Goal: Task Accomplishment & Management: Use online tool/utility

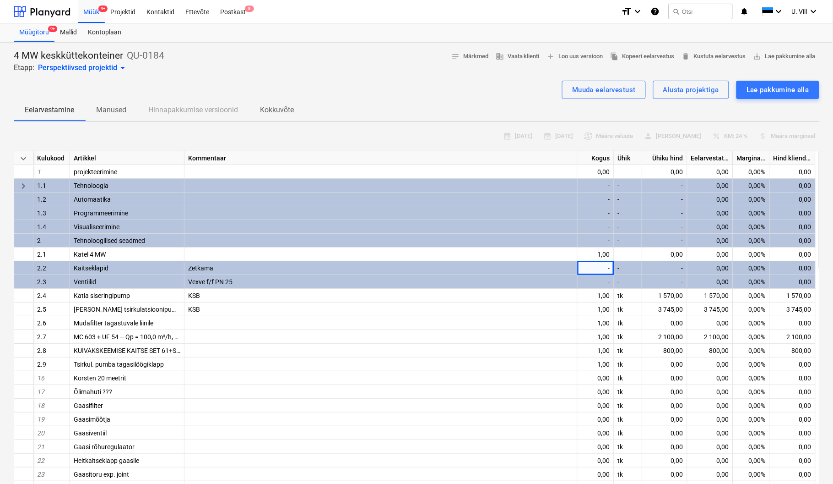
click at [387, 82] on div "Muuda eelarvestust Alusta projektiga Lae pakkumine alla" at bounding box center [417, 90] width 806 height 18
click at [595, 87] on div "Muuda eelarvestust" at bounding box center [604, 90] width 64 height 12
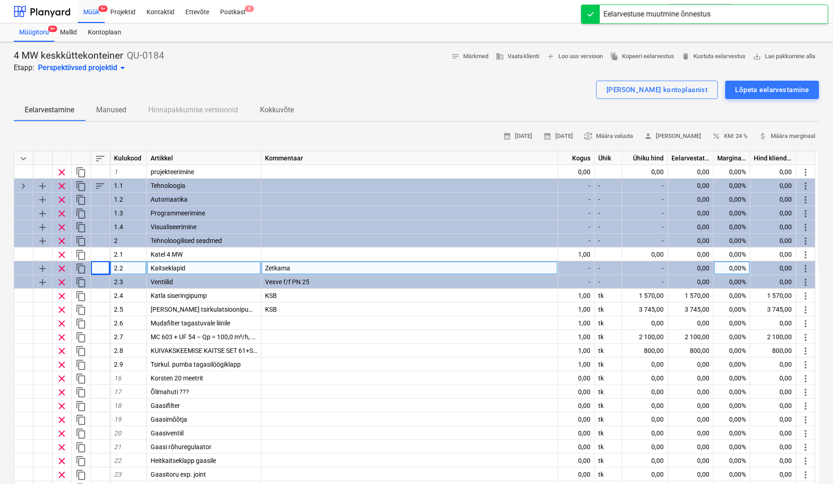
click at [581, 267] on div "-" at bounding box center [577, 268] width 37 height 14
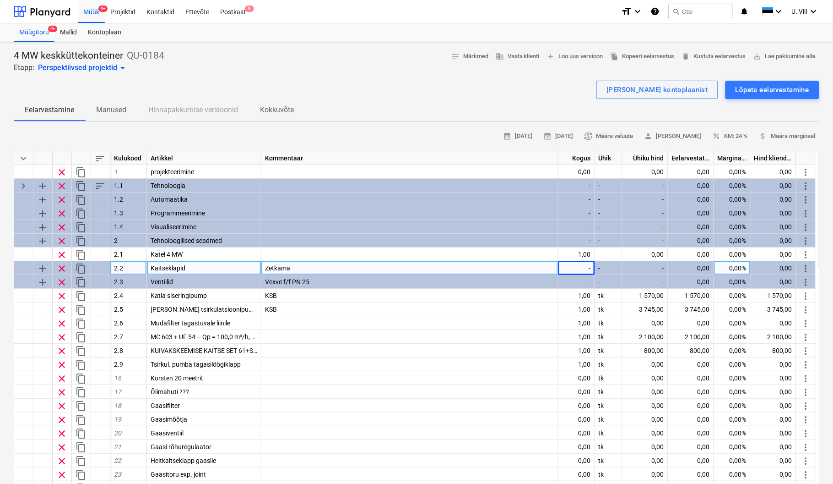
click at [570, 266] on div "-" at bounding box center [577, 268] width 37 height 14
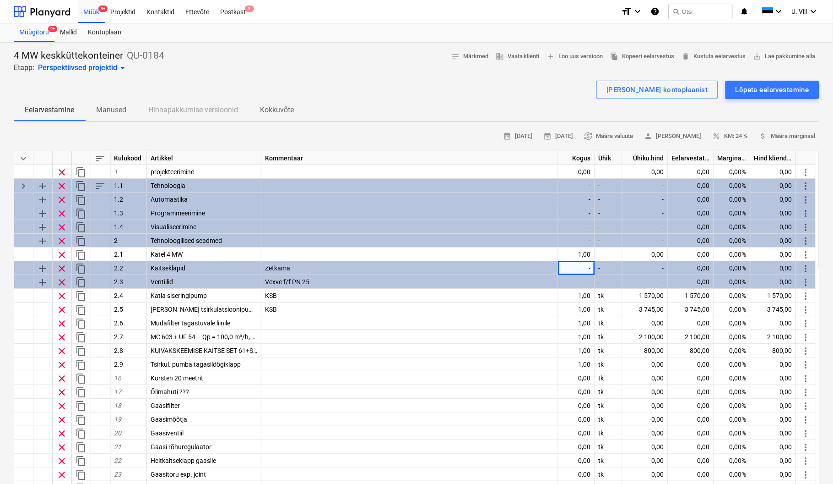
click at [417, 78] on div at bounding box center [417, 76] width 806 height 7
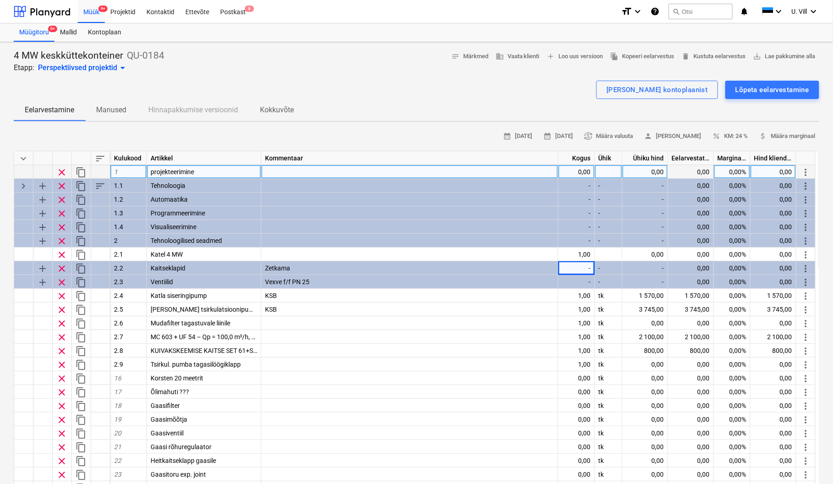
click at [41, 174] on div at bounding box center [42, 172] width 19 height 14
click at [43, 171] on div at bounding box center [42, 172] width 19 height 14
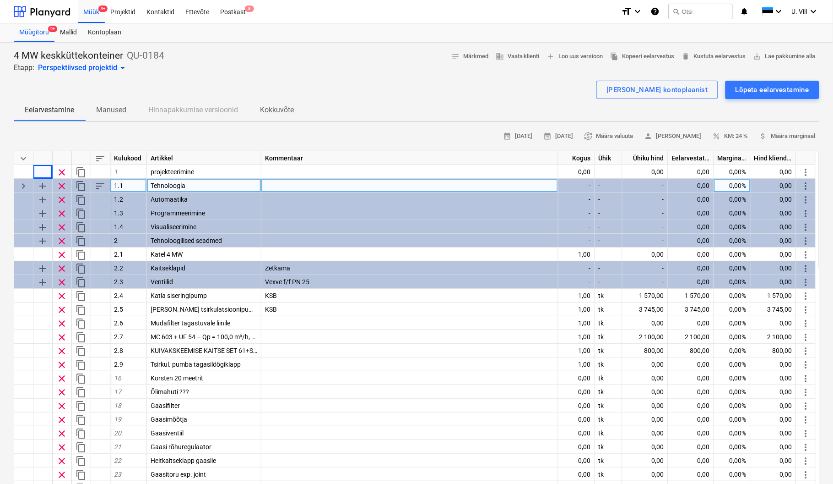
click at [26, 182] on span "keyboard_arrow_right" at bounding box center [23, 185] width 11 height 11
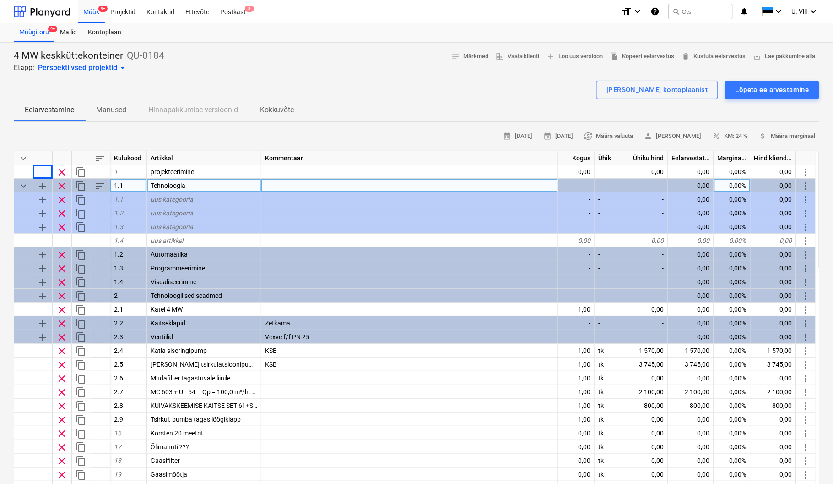
click at [19, 183] on span "keyboard_arrow_down" at bounding box center [23, 185] width 11 height 11
type textarea "x"
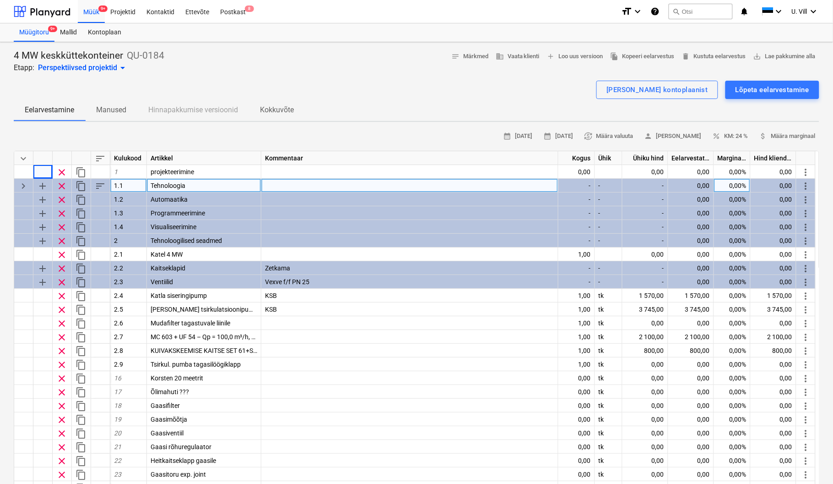
click at [224, 57] on div "4 MW keskküttekonteiner QU-0184 Etapp: Perspektiivsed projektid arrow_drop_down…" at bounding box center [417, 61] width 806 height 24
click at [62, 182] on span "clear" at bounding box center [61, 185] width 11 height 11
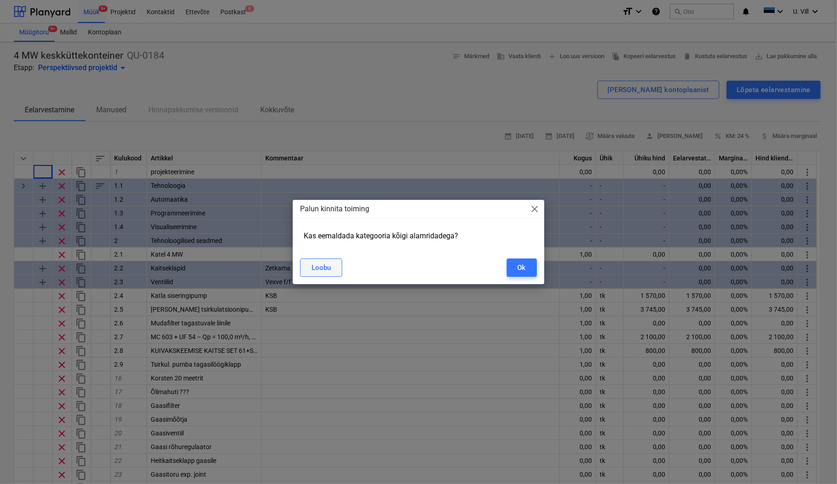
click at [321, 264] on div "Loobu" at bounding box center [320, 267] width 19 height 12
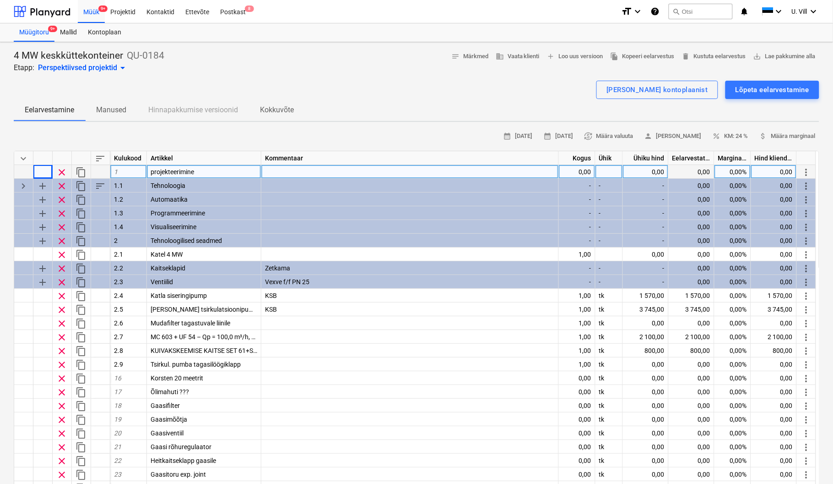
click at [121, 169] on div "1" at bounding box center [128, 172] width 37 height 14
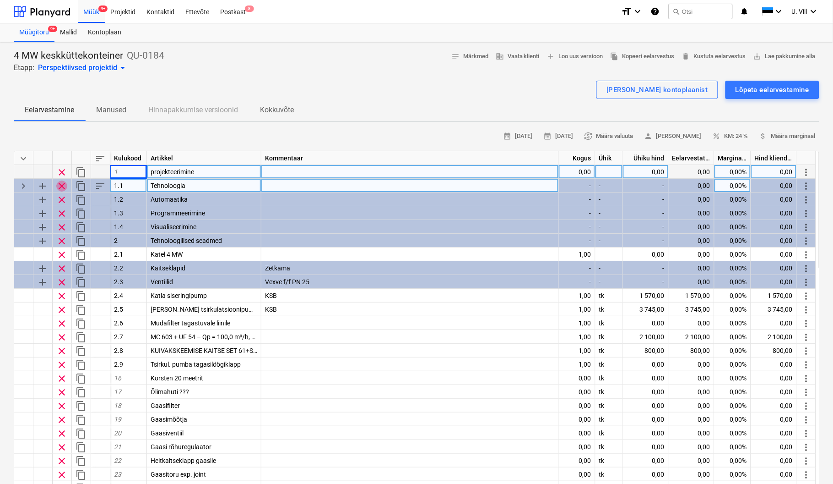
click at [62, 183] on span "clear" at bounding box center [61, 185] width 11 height 11
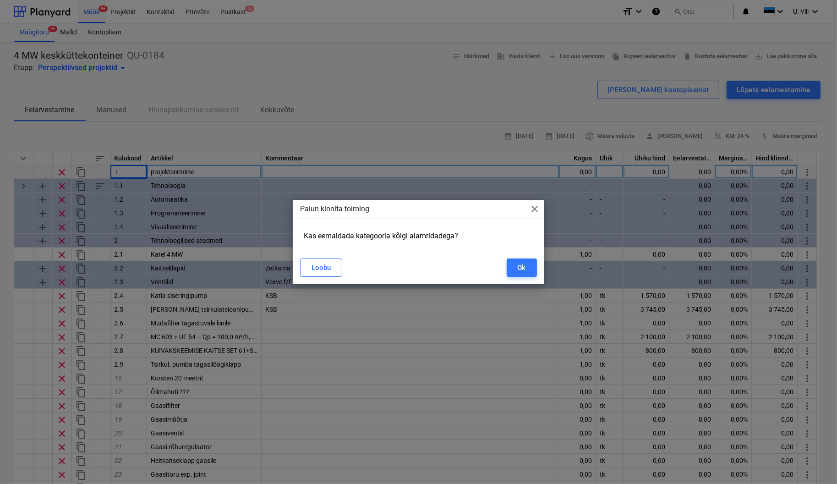
click at [537, 210] on span "close" at bounding box center [534, 208] width 11 height 11
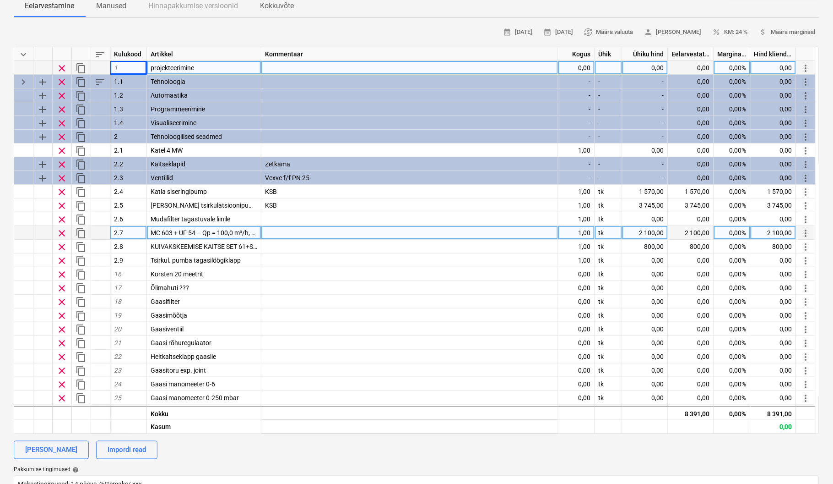
scroll to position [82, 0]
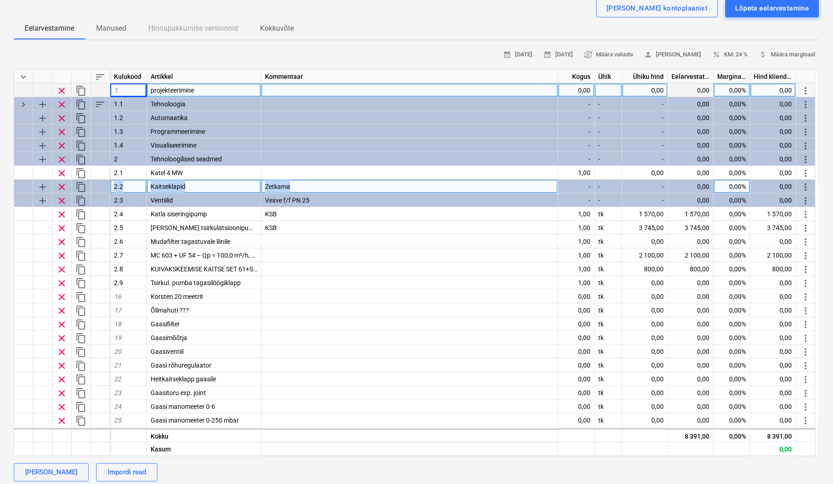
drag, startPoint x: 26, startPoint y: 183, endPoint x: 605, endPoint y: 187, distance: 578.9
click at [0, 0] on div "add clear content_copy 2.2 Kaitseklapid Zetkama - - - 0,00 0,00% 0,00 more_vert" at bounding box center [0, 0] width 0 height 0
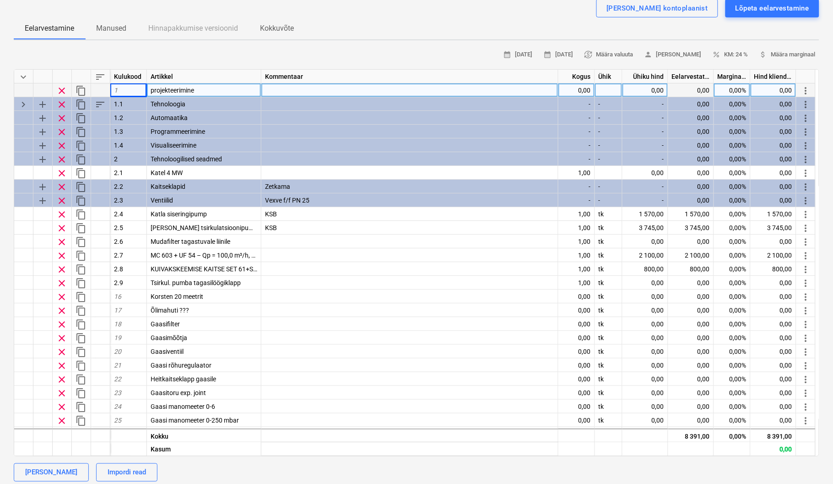
click at [572, 21] on div "Eelarvestamine Manused Hinnapakkumise versioonid Kokkuvõte" at bounding box center [417, 28] width 806 height 22
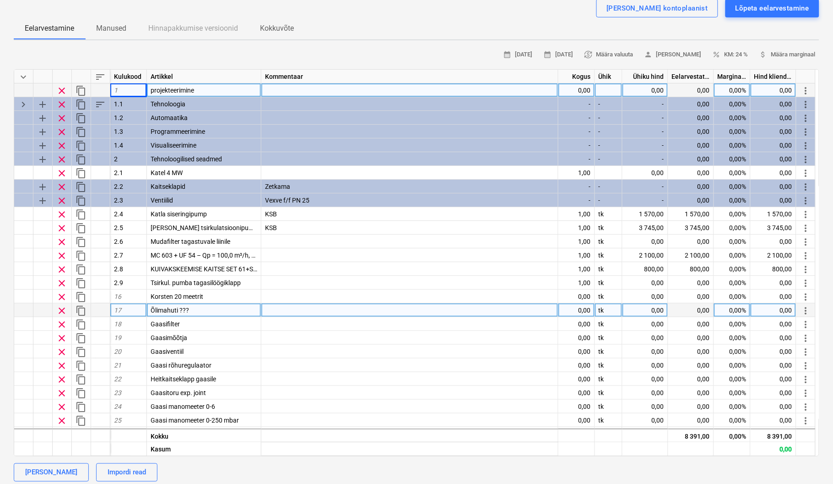
click at [210, 310] on div "Õlimahuti ???" at bounding box center [204, 310] width 114 height 14
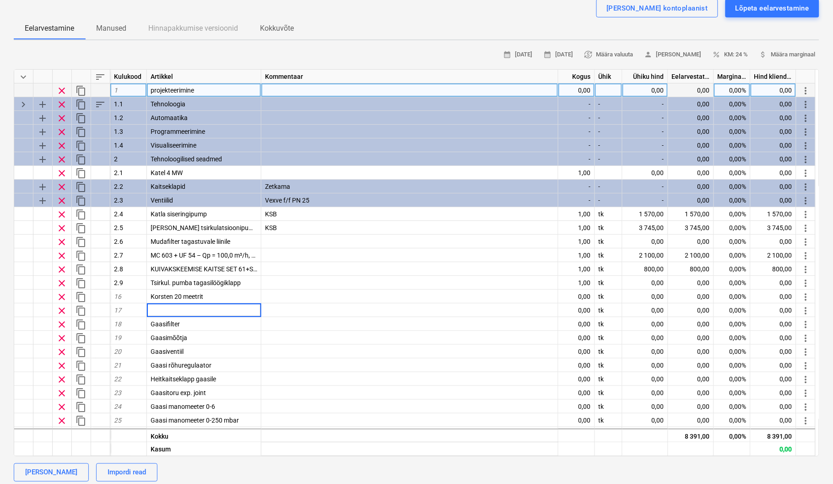
click at [434, 17] on div "Eelarvestamine Manused Hinnapakkumise versioonid Kokkuvõte" at bounding box center [417, 28] width 806 height 22
type textarea "x"
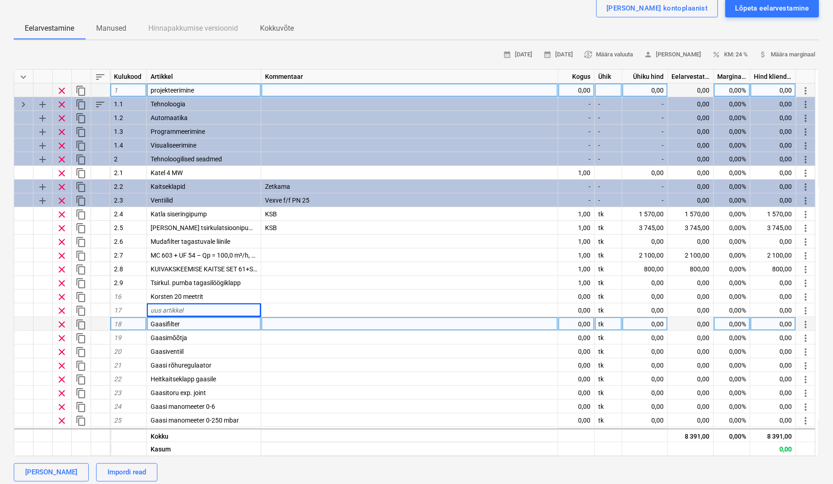
click at [180, 322] on div "Gaasifilter" at bounding box center [204, 324] width 114 height 14
click at [376, 18] on div "Eelarvestamine Manused Hinnapakkumise versioonid Kokkuvõte" at bounding box center [417, 28] width 806 height 22
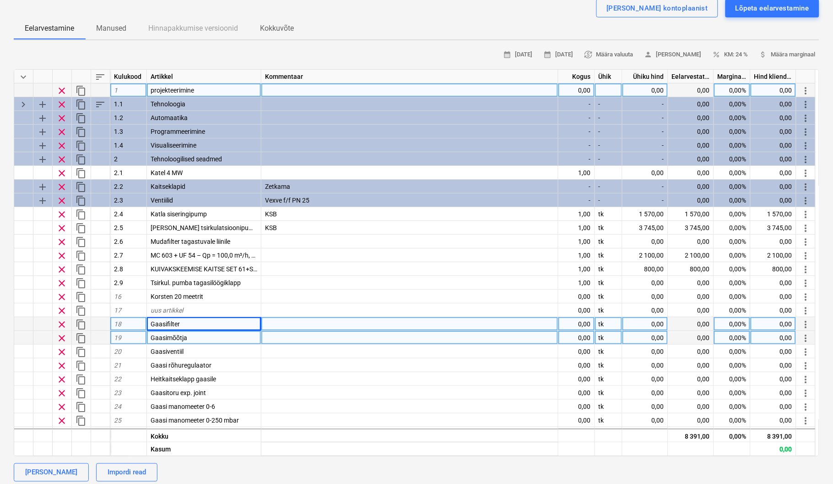
click at [192, 337] on div "Gaasimõõtja" at bounding box center [204, 338] width 114 height 14
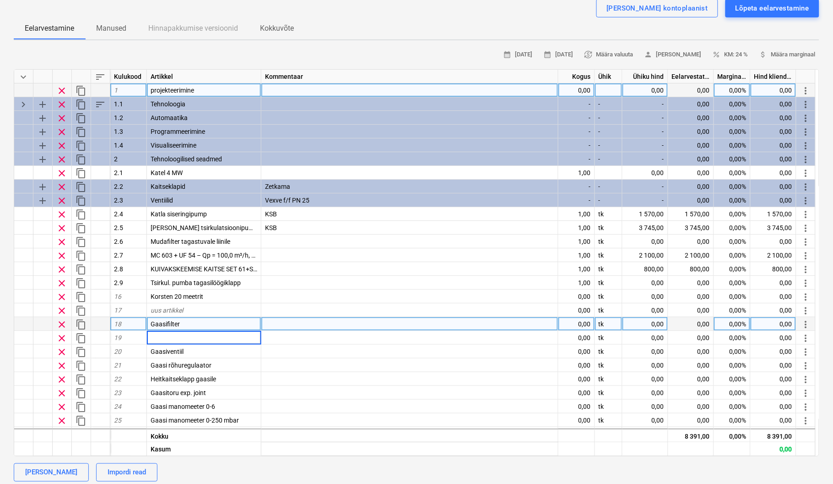
click at [193, 325] on div "Gaasifilter" at bounding box center [204, 324] width 114 height 14
type textarea "x"
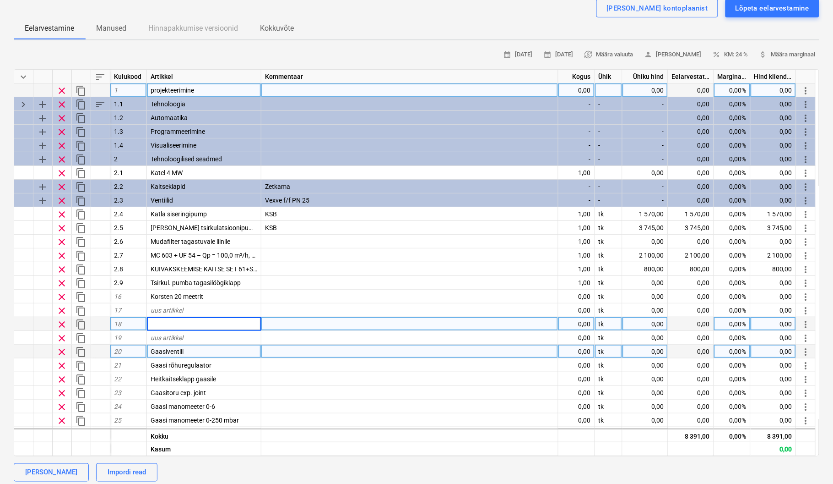
click at [199, 349] on div "Gaasiventiil" at bounding box center [204, 351] width 114 height 14
type textarea "x"
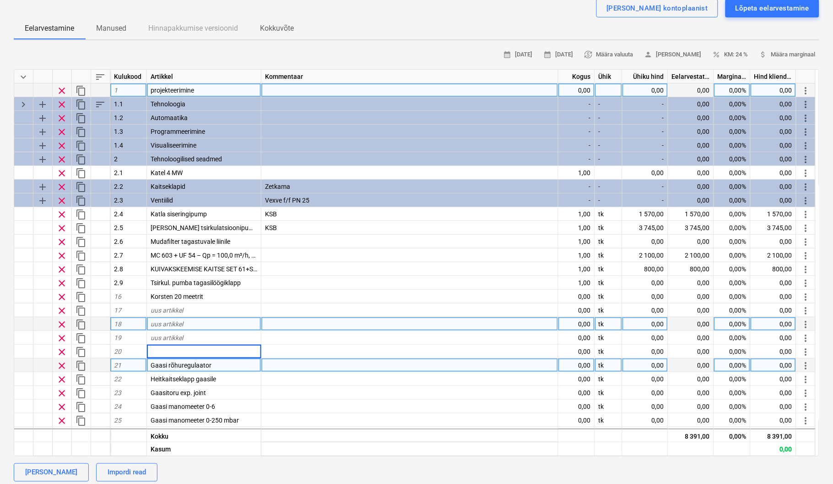
click at [218, 362] on div "Gaasi rõhuregulaator" at bounding box center [204, 365] width 114 height 14
type textarea "x"
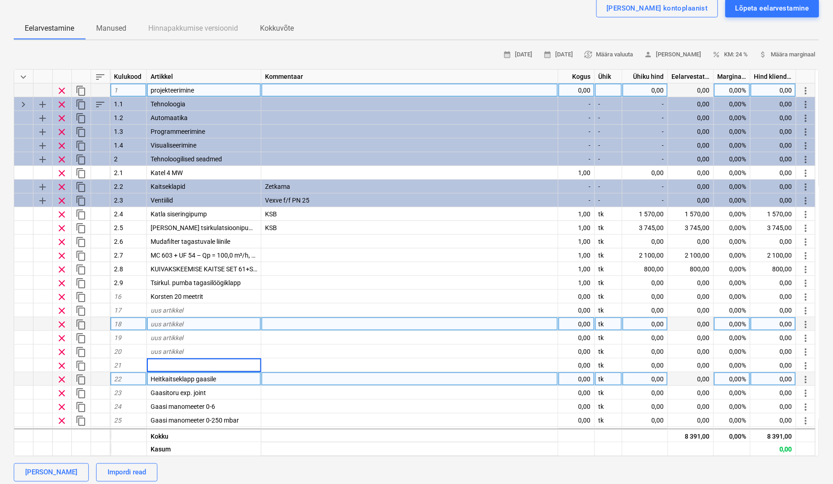
click at [229, 375] on div "Heitkaitseklapp gaasile" at bounding box center [204, 379] width 114 height 14
type textarea "x"
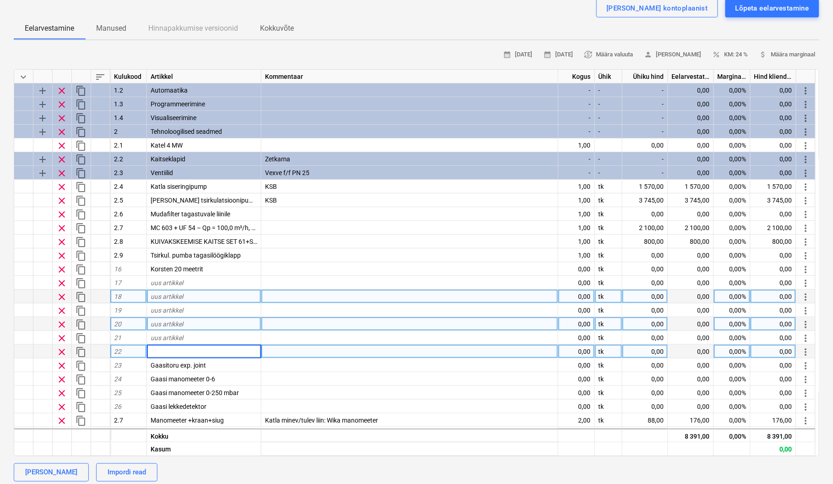
scroll to position [40, 0]
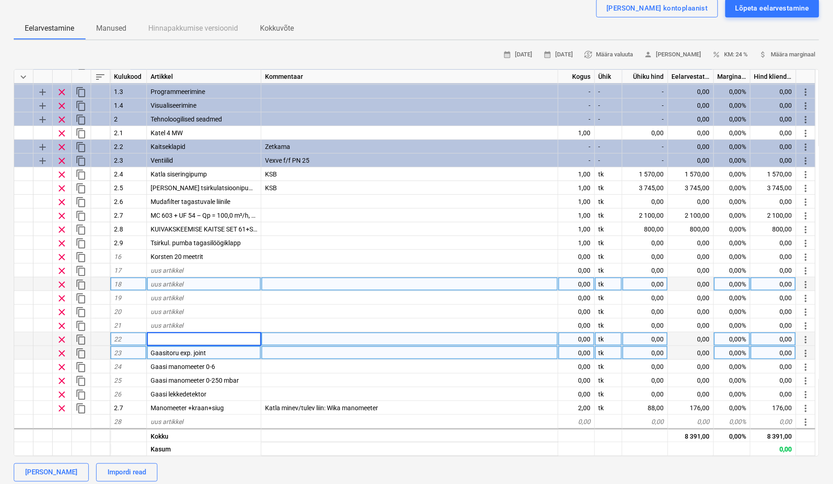
click at [234, 354] on div "Gaasitoru exp. joint" at bounding box center [204, 353] width 114 height 14
type textarea "x"
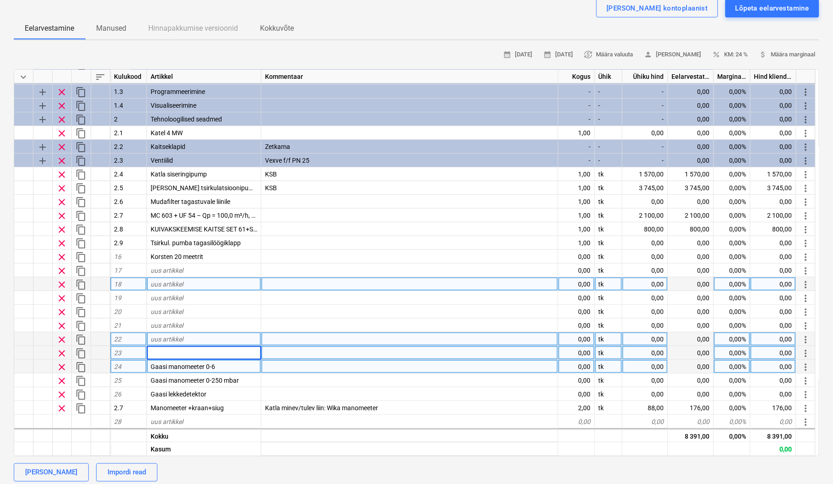
click at [230, 363] on div "Gaasi manomeeter 0-6" at bounding box center [204, 366] width 114 height 14
type textarea "x"
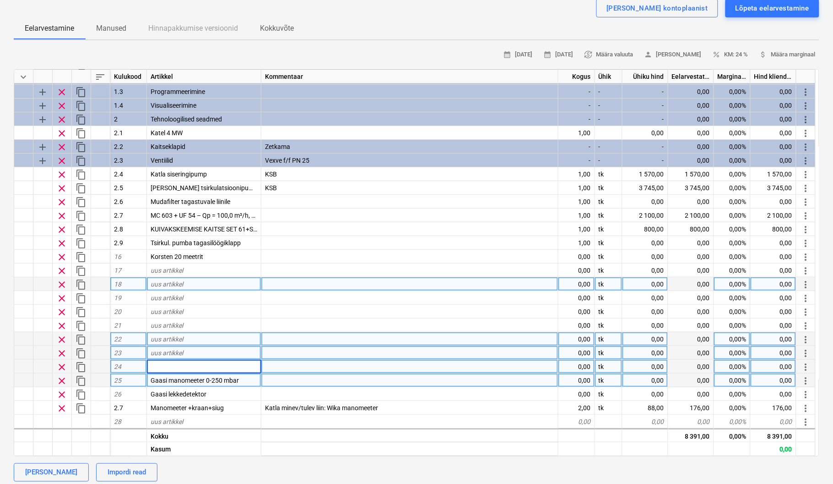
click at [244, 374] on div "Gaasi manomeeter 0-250 mbar" at bounding box center [204, 380] width 114 height 14
type textarea "x"
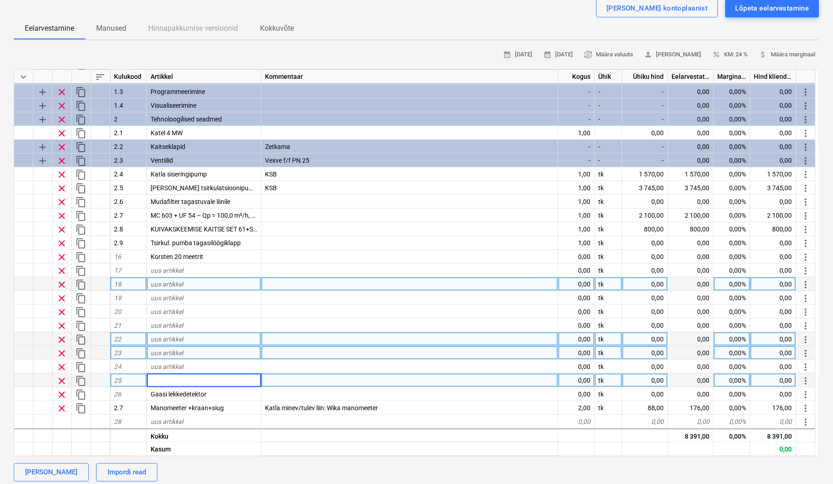
click at [436, 13] on div "[PERSON_NAME] kontoplaanist Lõpeta eelarvestamine" at bounding box center [417, 8] width 806 height 18
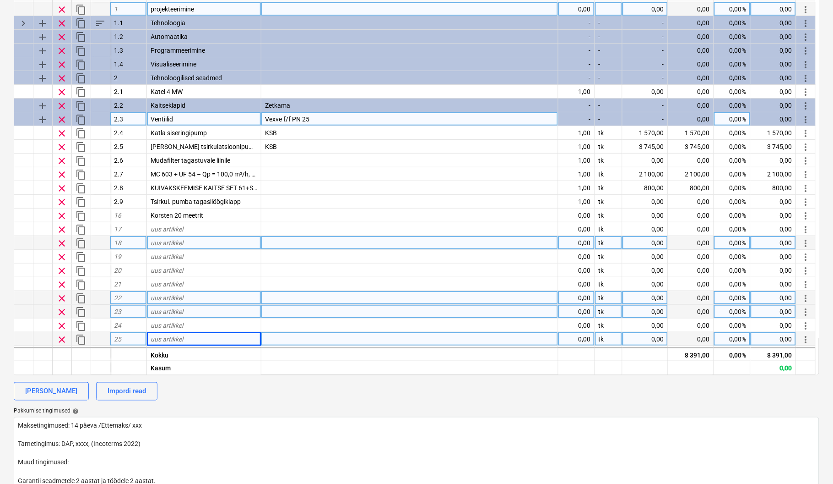
scroll to position [0, 0]
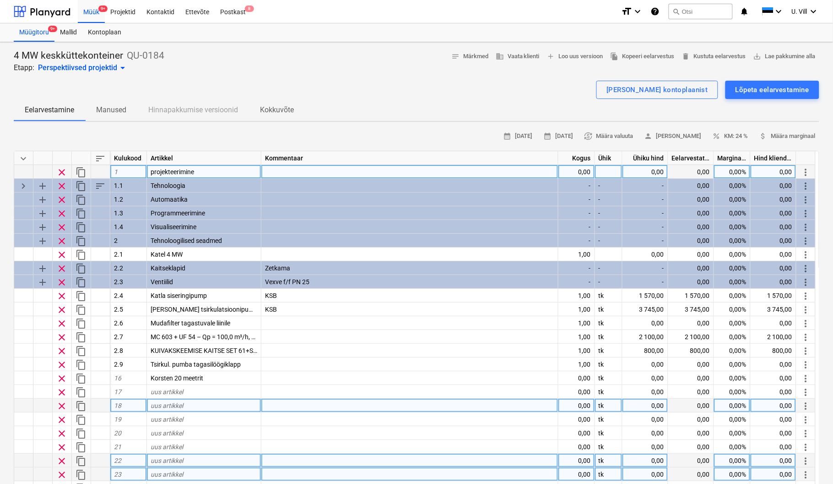
click at [575, 93] on div "[PERSON_NAME] kontoplaanist Lõpeta eelarvestamine" at bounding box center [417, 90] width 806 height 18
drag, startPoint x: 433, startPoint y: 109, endPoint x: 416, endPoint y: 96, distance: 21.5
click at [433, 109] on div "Eelarvestamine Manused Hinnapakkumise versioonid Kokkuvõte" at bounding box center [417, 110] width 806 height 22
click at [746, 91] on div "Lõpeta eelarvestamine" at bounding box center [773, 90] width 74 height 12
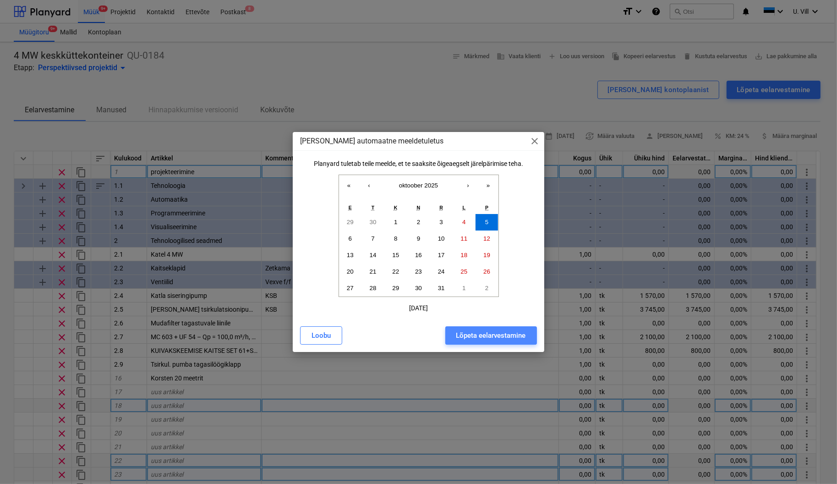
click at [485, 334] on div "Lõpeta eelarvestamine" at bounding box center [491, 335] width 70 height 12
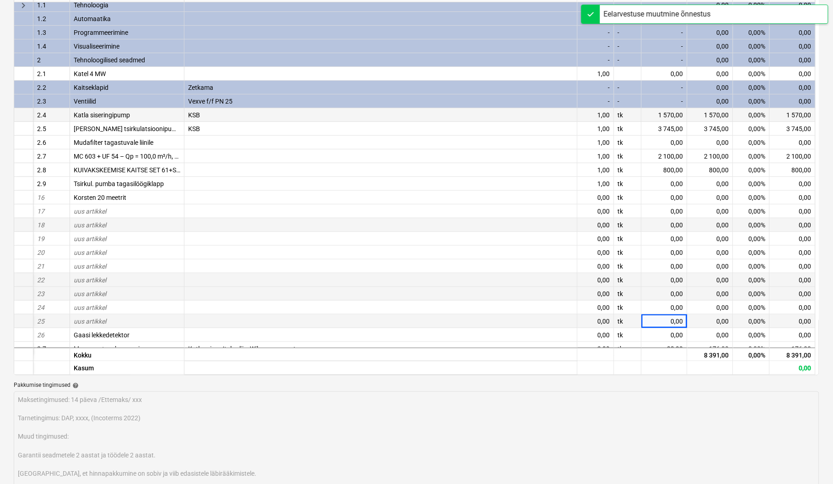
scroll to position [26, 0]
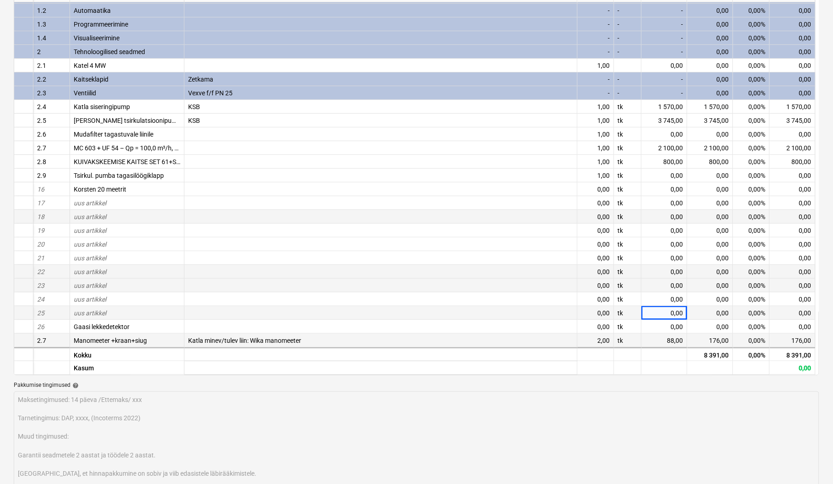
click at [600, 338] on div "2,00" at bounding box center [596, 340] width 37 height 14
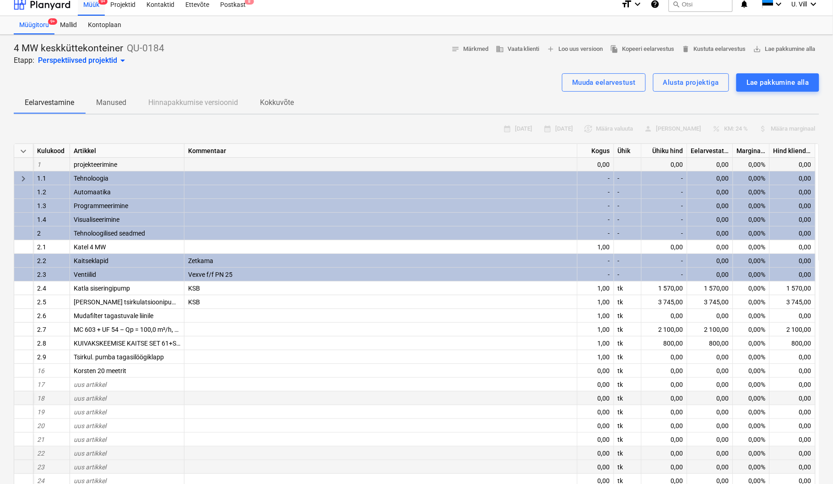
scroll to position [0, 0]
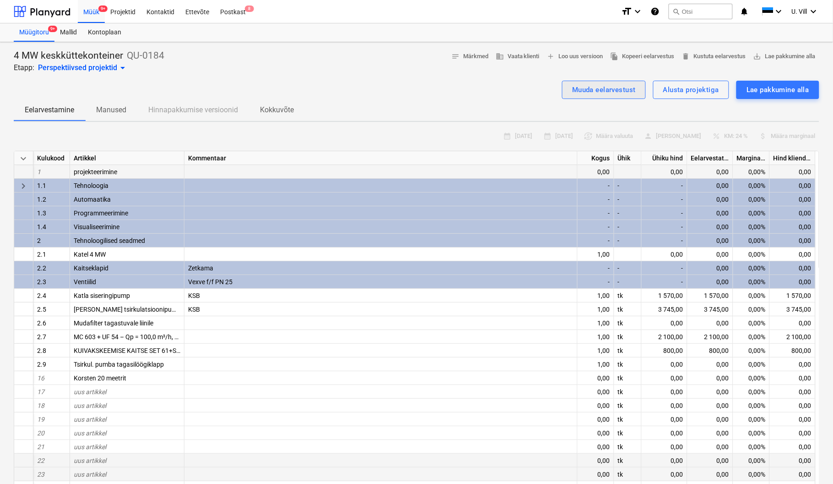
click at [613, 90] on div "Muuda eelarvestust" at bounding box center [604, 90] width 64 height 12
type textarea "x"
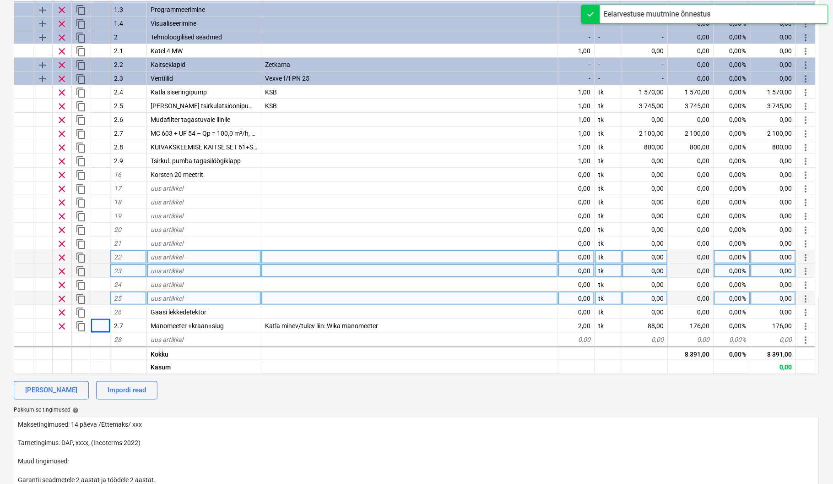
scroll to position [107, 0]
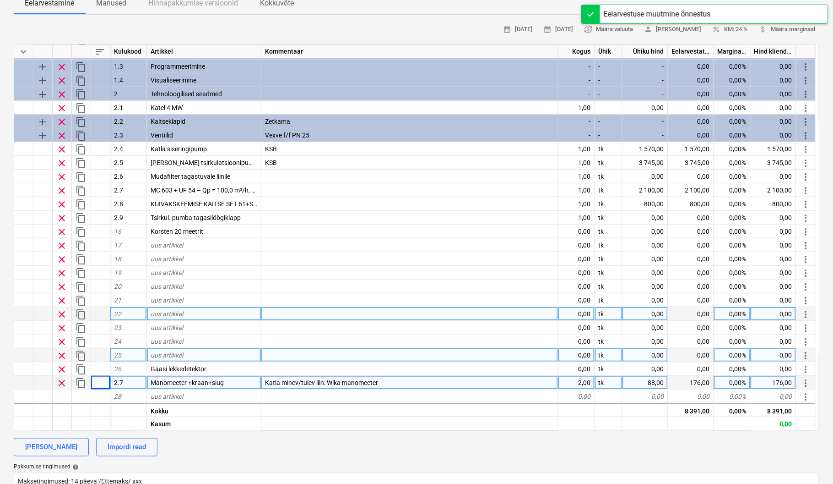
click at [582, 378] on div "2,00" at bounding box center [577, 383] width 37 height 14
type input "4"
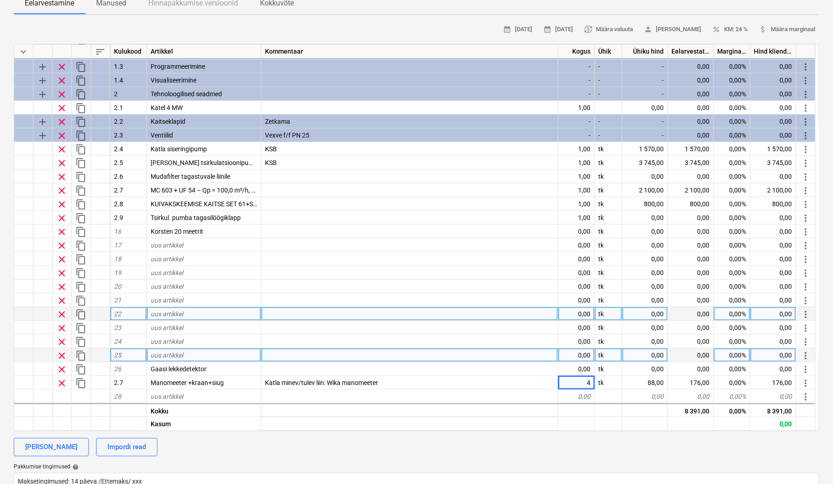
click at [446, 22] on div "calendar_month [DATE] calendar_month [DATE] currency_exchange Määra valuuta per…" at bounding box center [417, 29] width 806 height 14
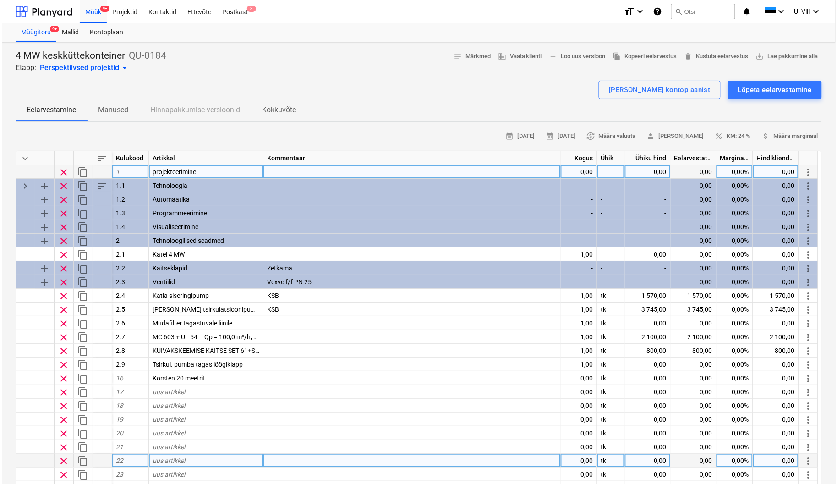
scroll to position [82, 0]
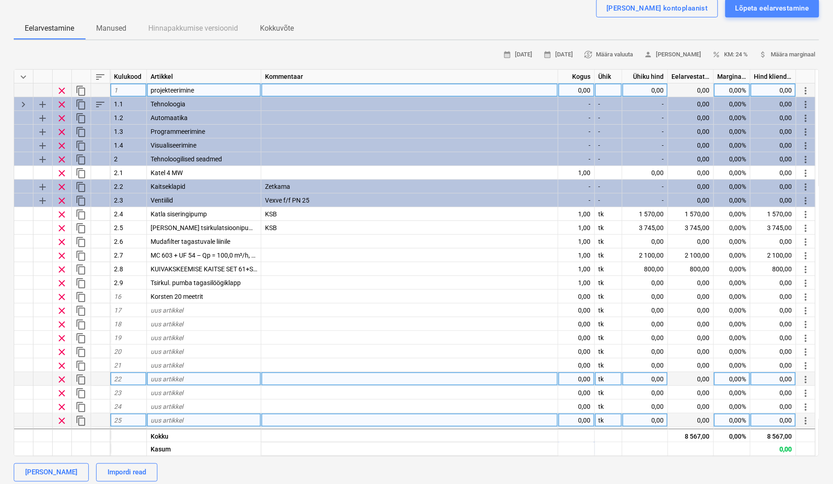
click at [757, 9] on div "Lõpeta eelarvestamine" at bounding box center [773, 8] width 74 height 12
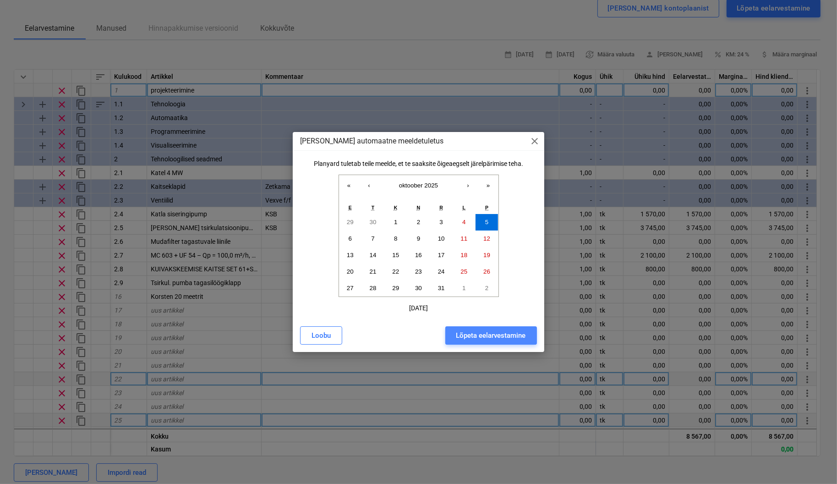
click at [499, 328] on button "Lõpeta eelarvestamine" at bounding box center [491, 335] width 92 height 18
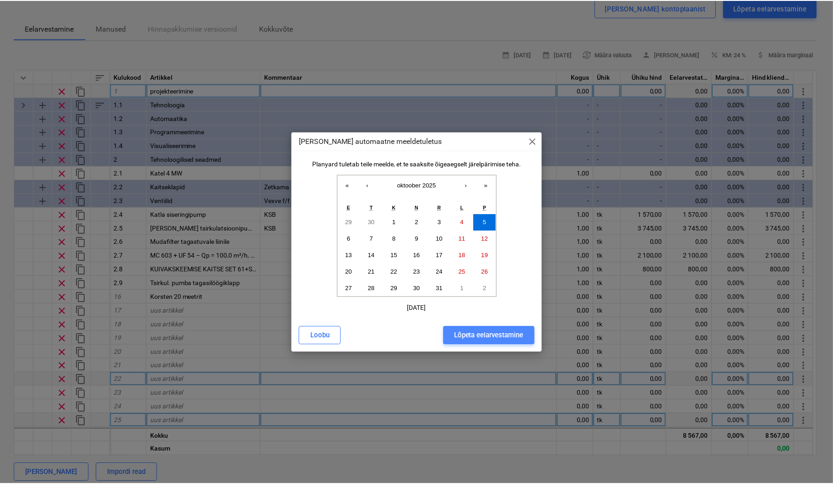
scroll to position [80, 0]
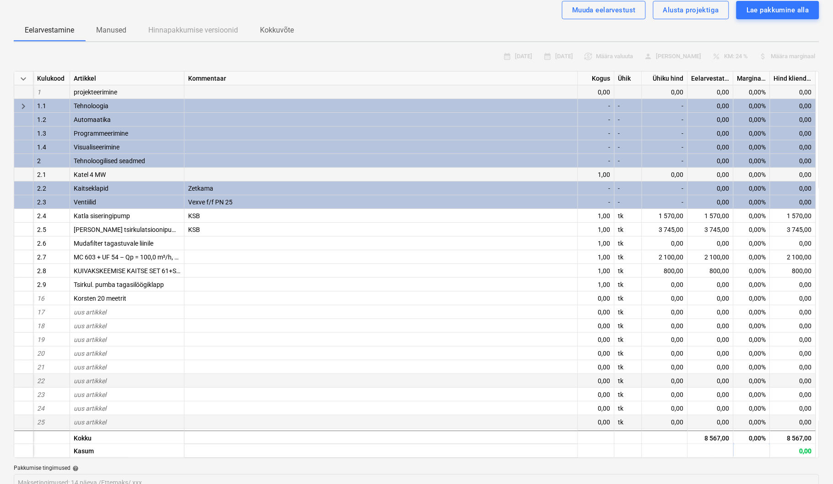
click at [231, 170] on div at bounding box center [382, 175] width 394 height 14
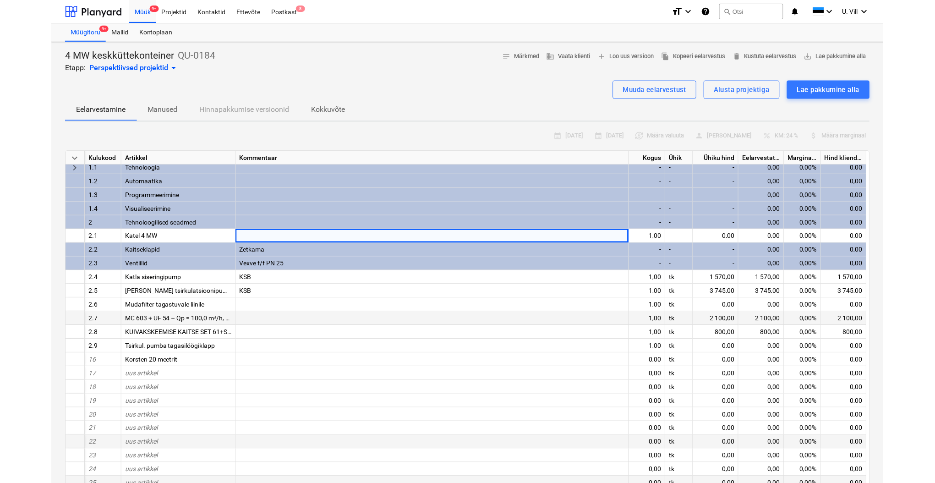
scroll to position [26, 0]
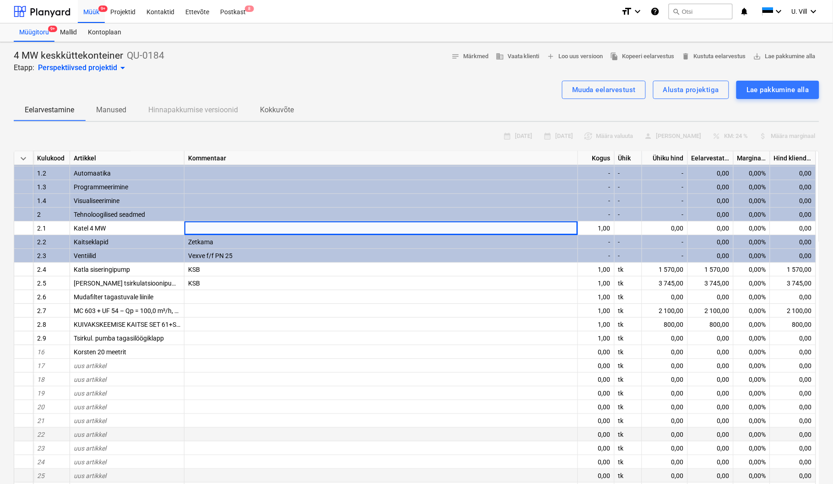
click at [25, 241] on div at bounding box center [23, 242] width 19 height 14
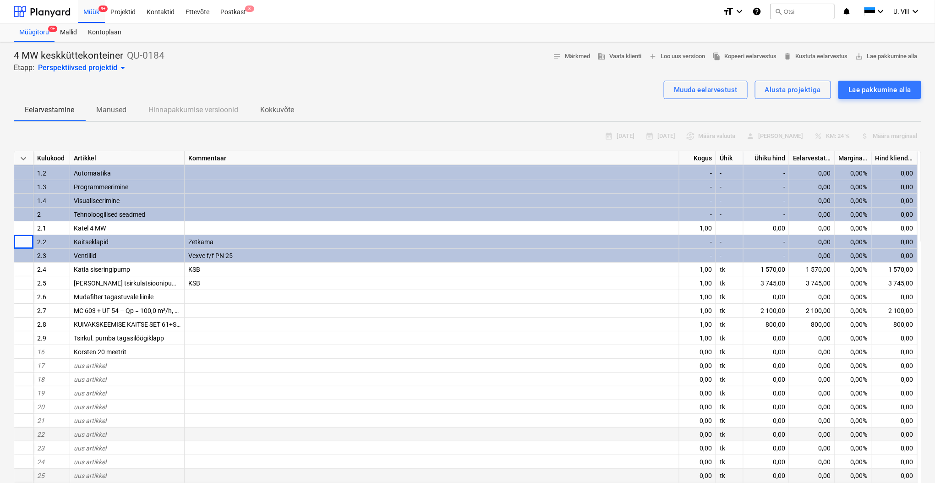
click at [21, 242] on div at bounding box center [23, 242] width 19 height 14
click at [688, 89] on div "Muuda eelarvestust" at bounding box center [706, 90] width 64 height 12
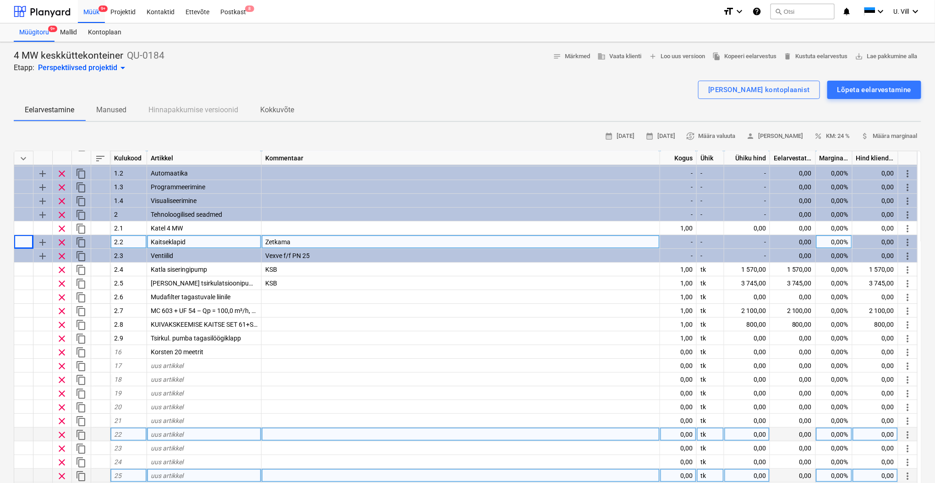
click at [61, 238] on span "clear" at bounding box center [61, 242] width 11 height 11
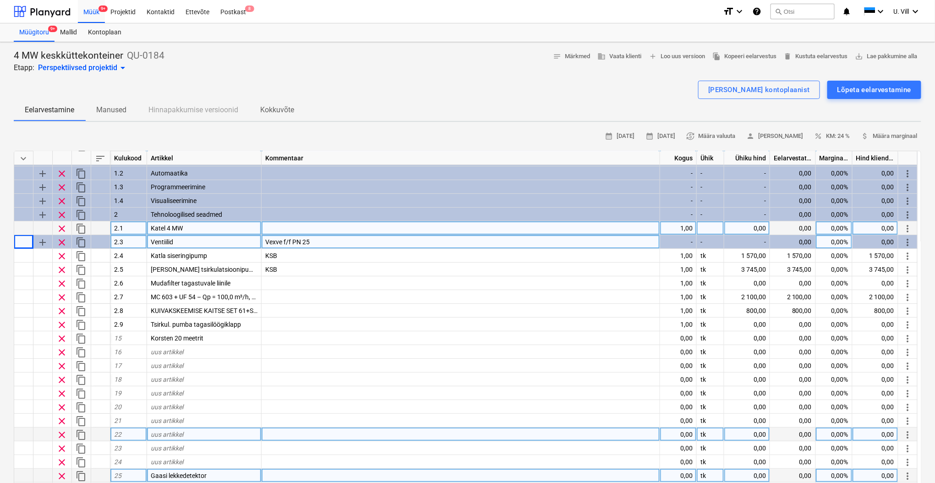
click at [47, 227] on div at bounding box center [42, 228] width 19 height 14
click at [78, 225] on span "content_copy" at bounding box center [81, 228] width 11 height 11
type textarea "x"
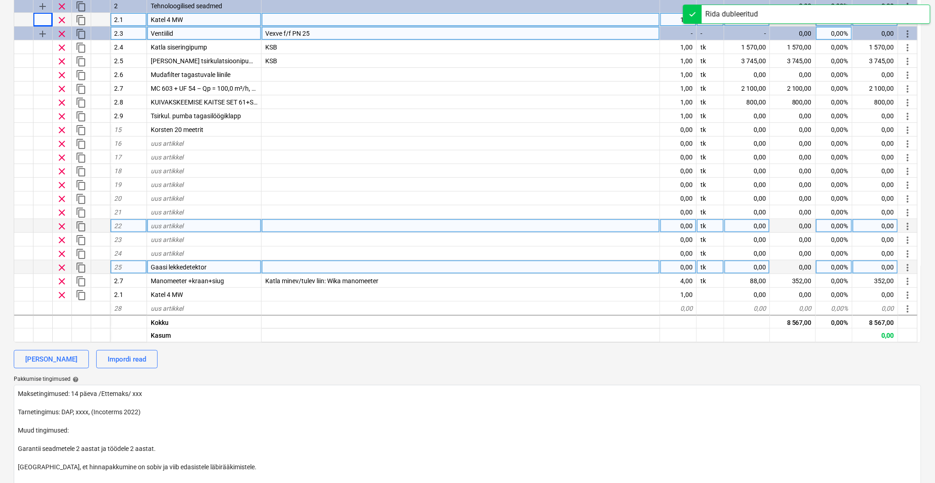
scroll to position [244, 0]
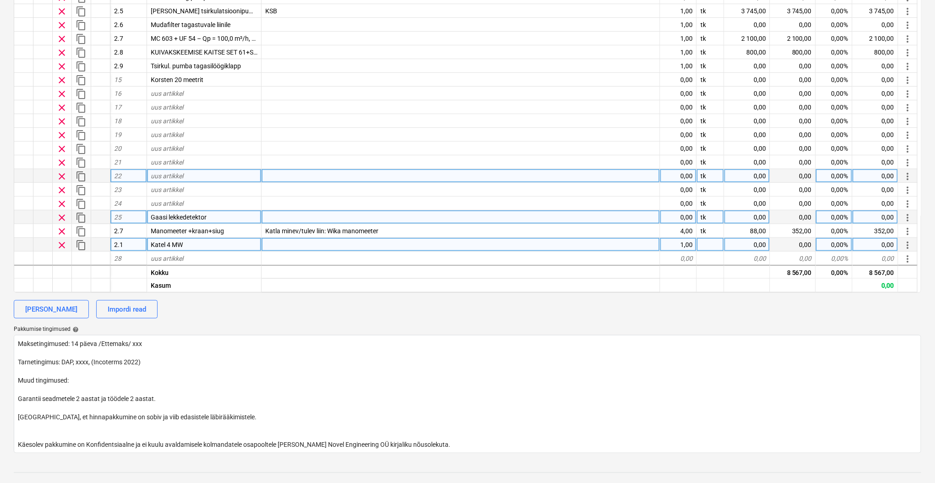
click at [184, 244] on div "Katel 4 MW" at bounding box center [204, 245] width 114 height 14
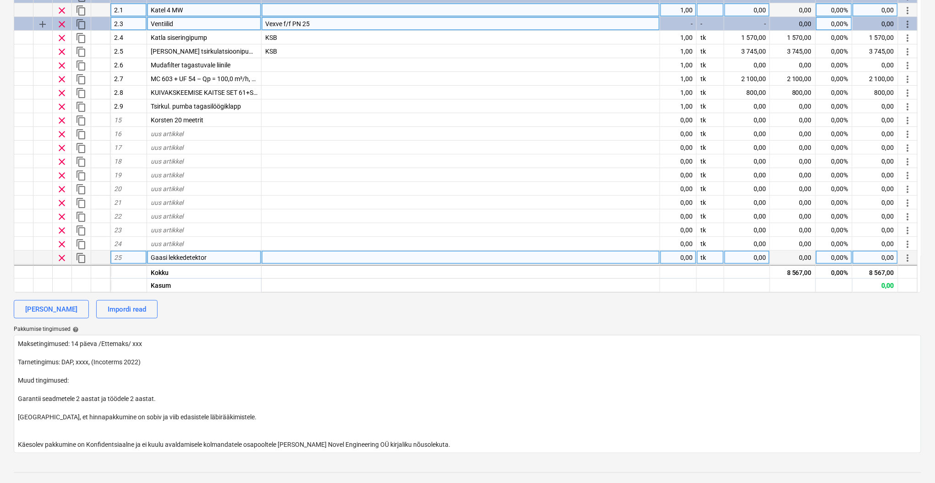
scroll to position [0, 0]
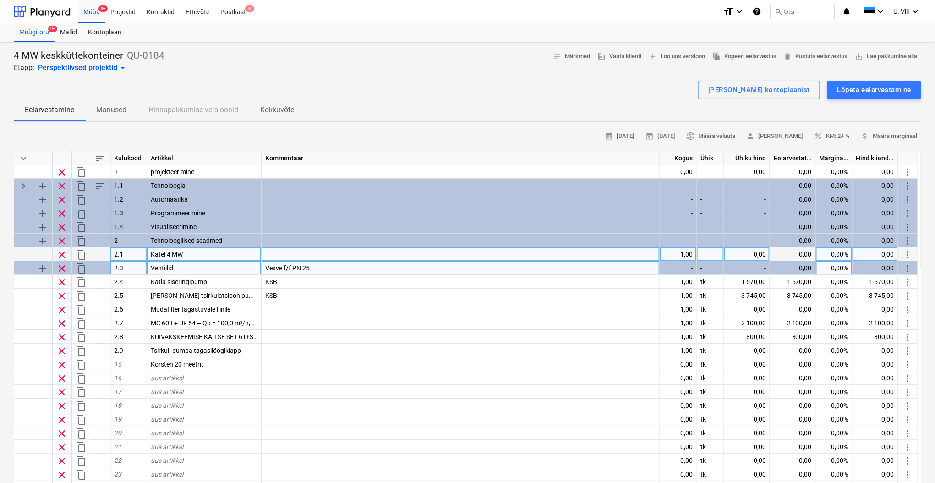
click at [47, 252] on div at bounding box center [42, 254] width 19 height 14
type textarea "x"
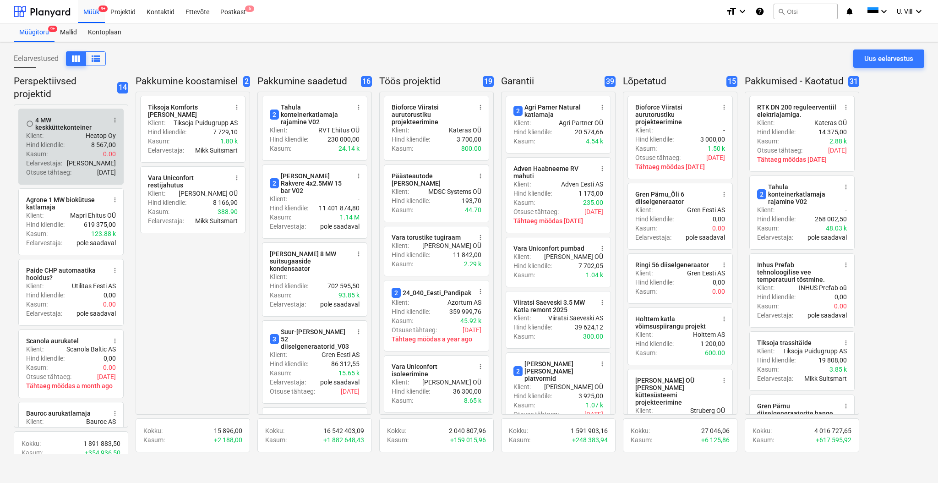
click at [85, 139] on div "Klient : Heatop Oy" at bounding box center [71, 135] width 90 height 9
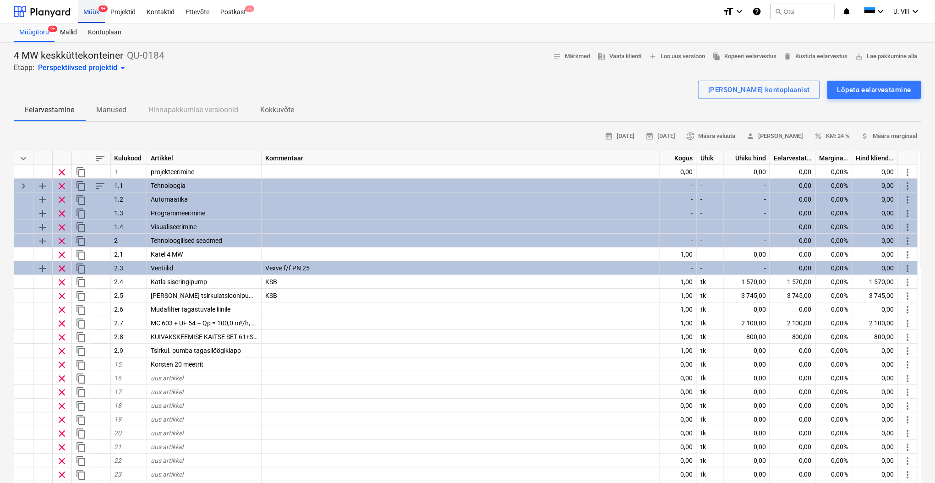
click at [91, 12] on div "Müük 9+" at bounding box center [91, 11] width 27 height 23
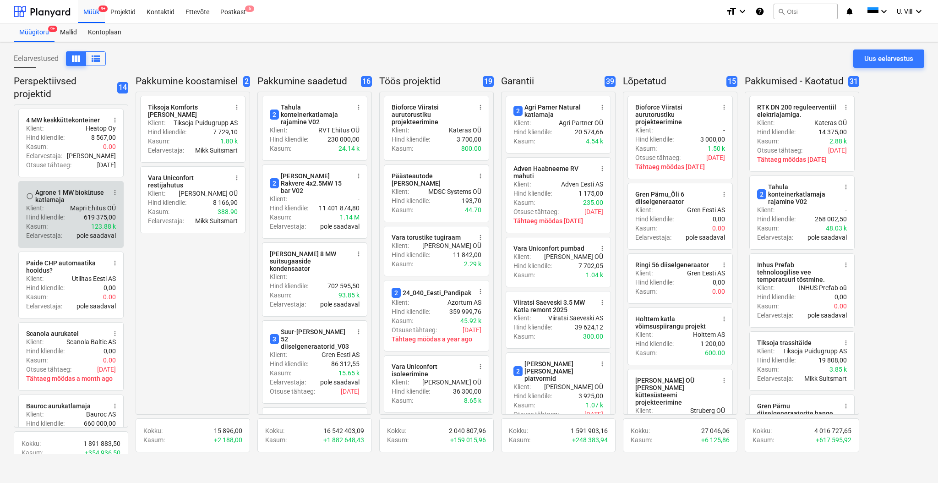
click at [61, 207] on div "Klient : Mapri Ehitus OÜ" at bounding box center [71, 207] width 90 height 9
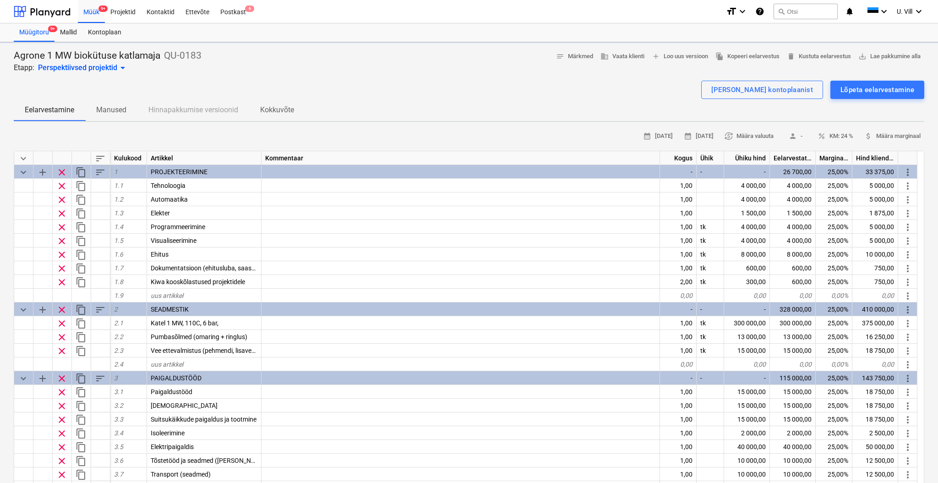
type textarea "x"
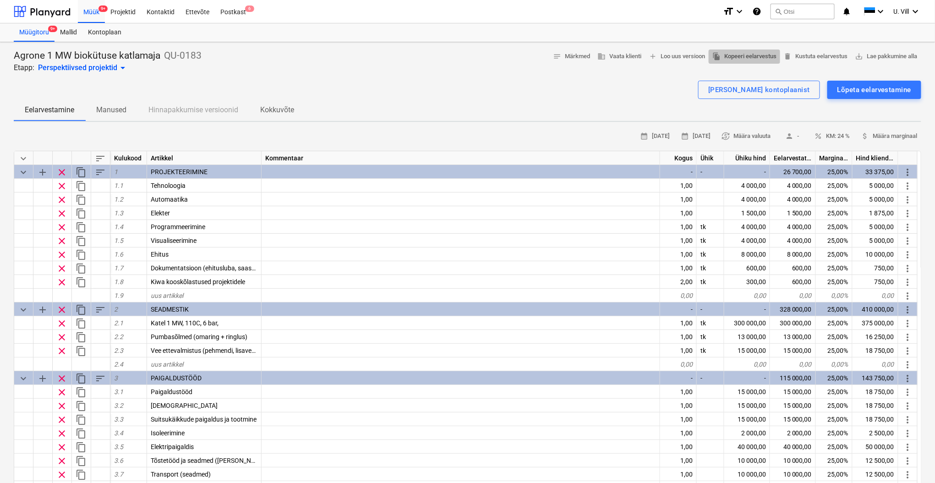
click at [745, 55] on span "file_copy Kopeeri eelarvestus" at bounding box center [744, 56] width 64 height 11
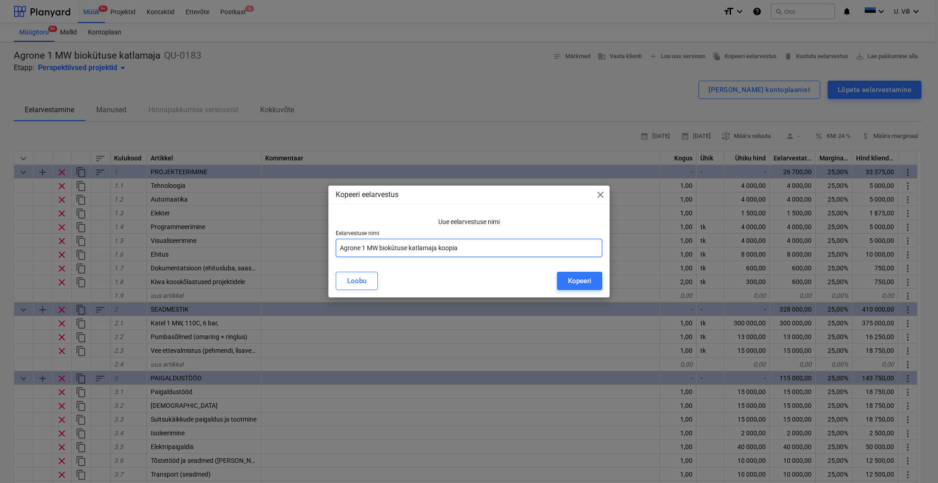
click at [460, 245] on input "Agrone 1 MW biokütuse katlamaja koopia" at bounding box center [469, 248] width 267 height 18
type input "A"
type input "Heatop 3,5 MW konteinerkatlamaja"
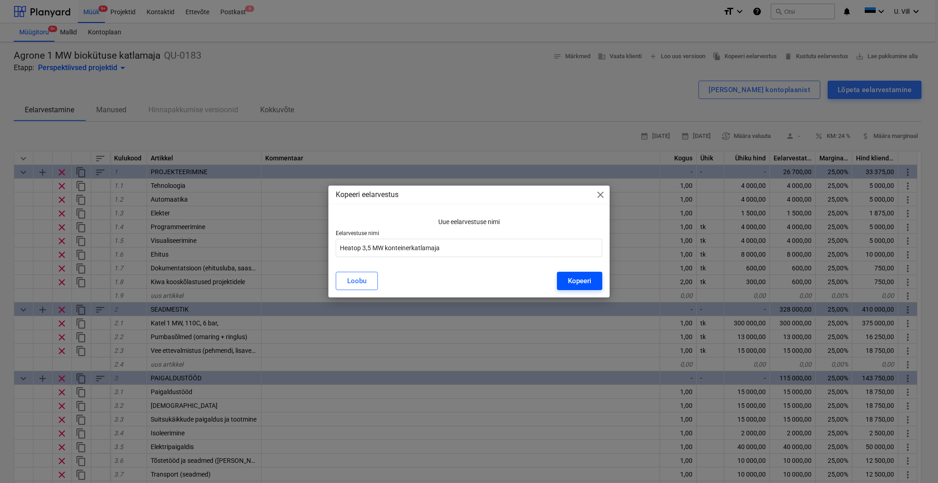
click at [584, 280] on div "Kopeeri" at bounding box center [579, 281] width 23 height 12
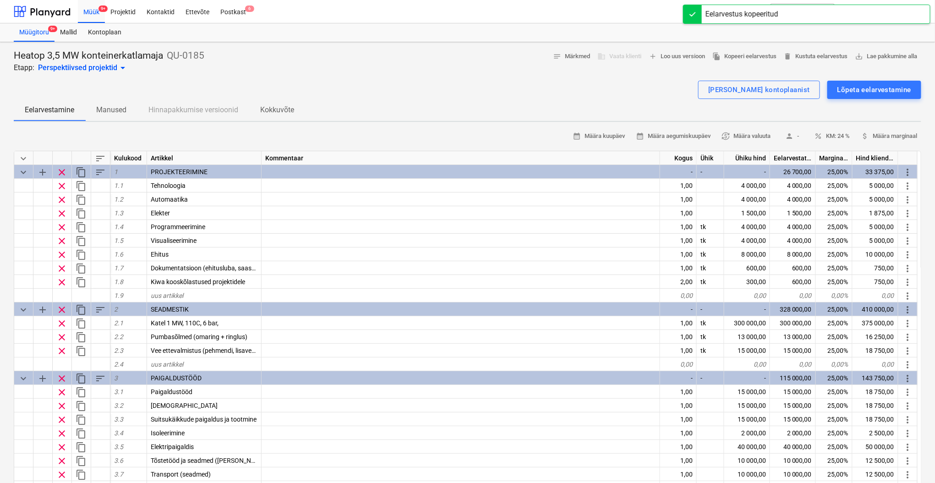
type textarea "x"
drag, startPoint x: 759, startPoint y: 153, endPoint x: 758, endPoint y: 160, distance: 6.9
click at [758, 160] on div "Ühiku hind" at bounding box center [747, 158] width 46 height 14
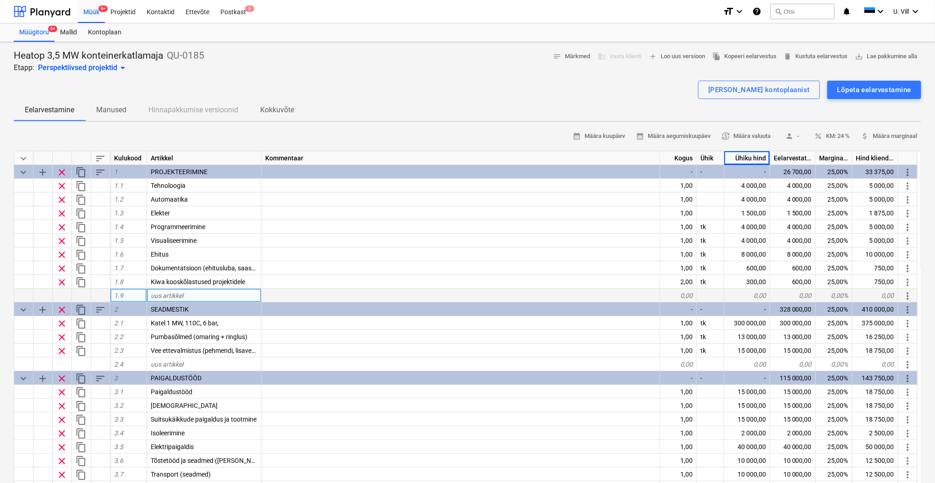
click at [189, 292] on div "uus artikkel" at bounding box center [204, 296] width 114 height 14
type input "Soome"
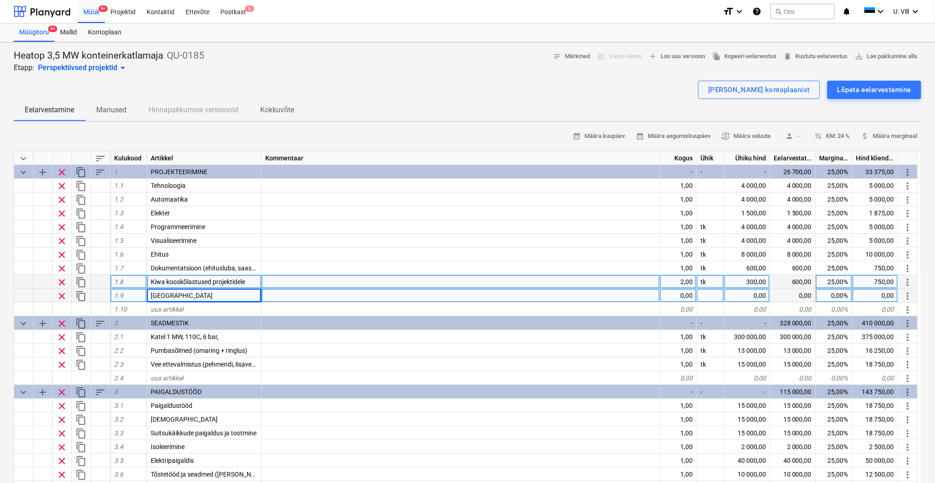
click at [60, 279] on span "clear" at bounding box center [61, 282] width 11 height 11
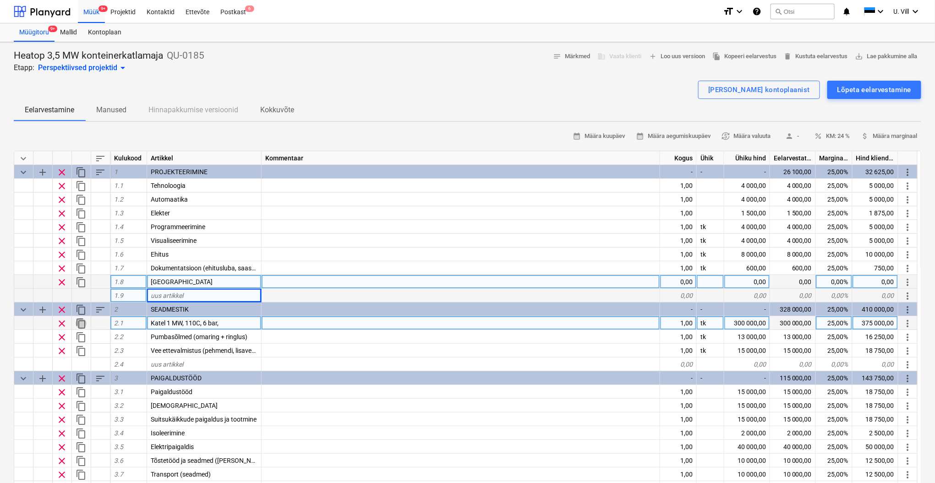
click at [83, 323] on span "content_copy" at bounding box center [81, 323] width 11 height 11
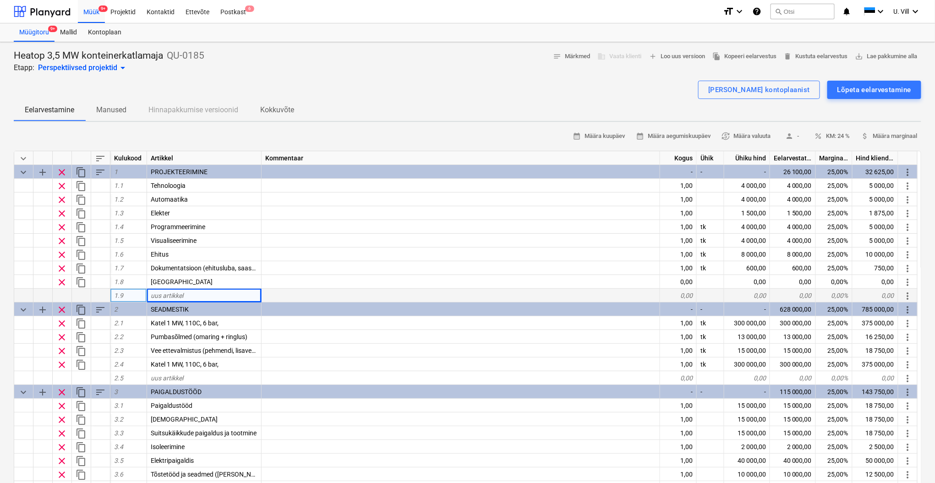
click at [120, 66] on span "arrow_drop_down" at bounding box center [122, 67] width 11 height 11
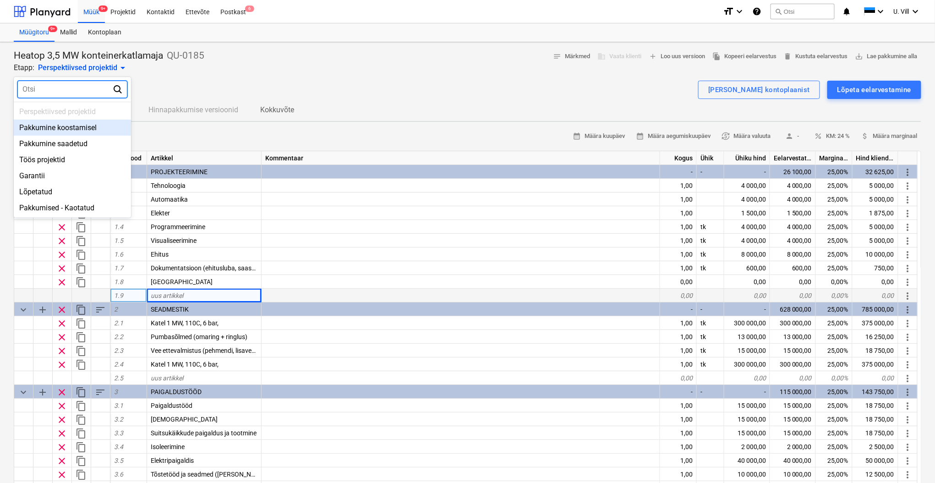
click at [89, 128] on div "Pakkumine koostamisel" at bounding box center [72, 128] width 117 height 16
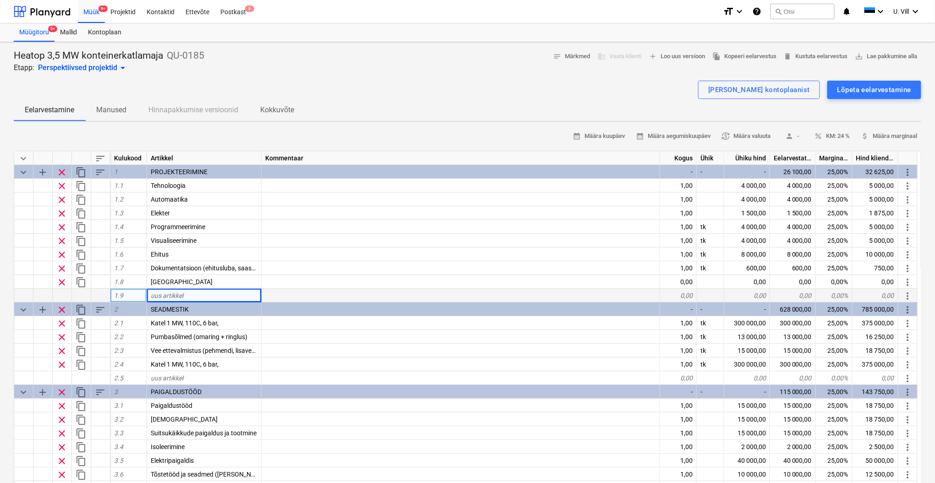
type textarea "x"
click at [121, 68] on span "arrow_drop_down" at bounding box center [121, 67] width 11 height 11
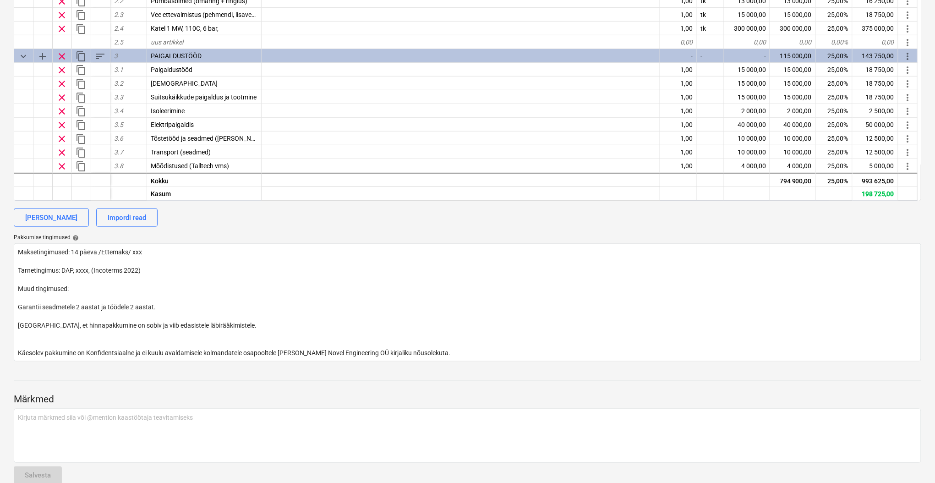
scroll to position [351, 0]
